Goal: Task Accomplishment & Management: Use online tool/utility

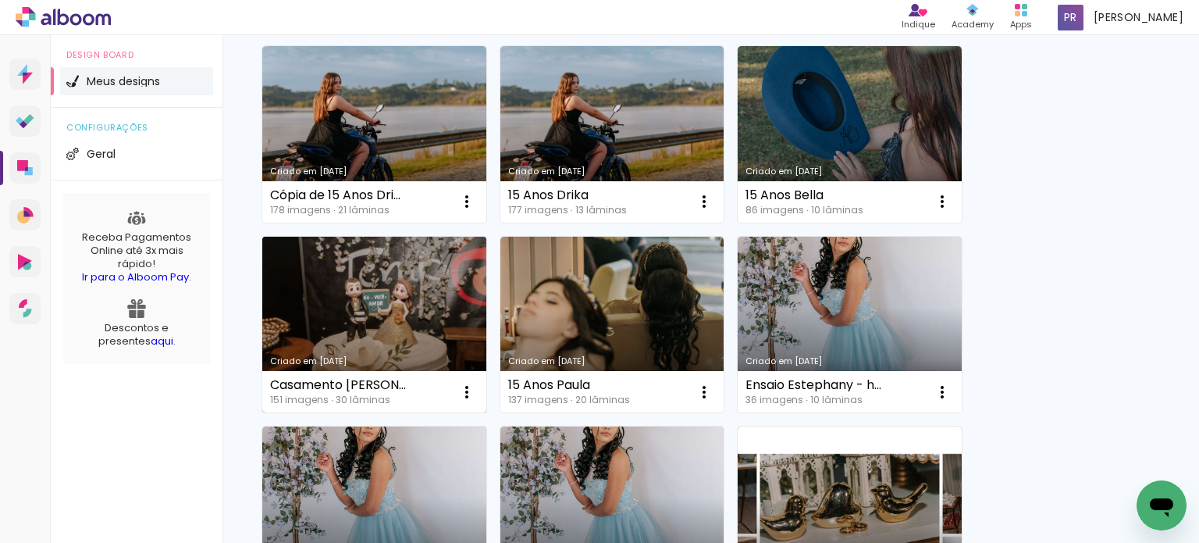
scroll to position [156, 0]
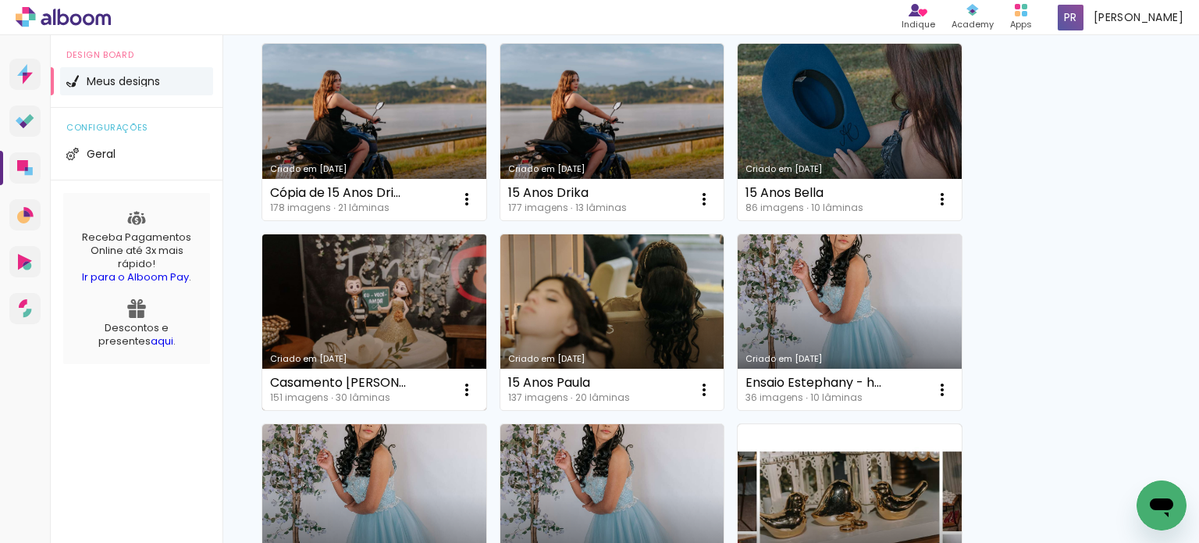
click at [365, 308] on link "Criado em [DATE]" at bounding box center [374, 322] width 224 height 176
